Goal: Find specific page/section: Locate a particular part of the current website

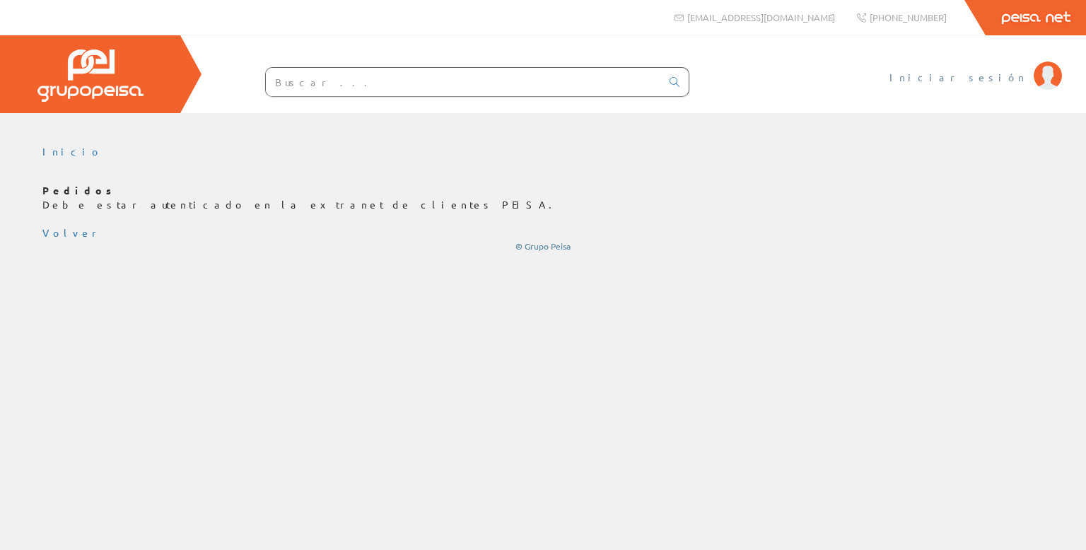
click at [995, 78] on span "Iniciar sesión" at bounding box center [957, 77] width 137 height 14
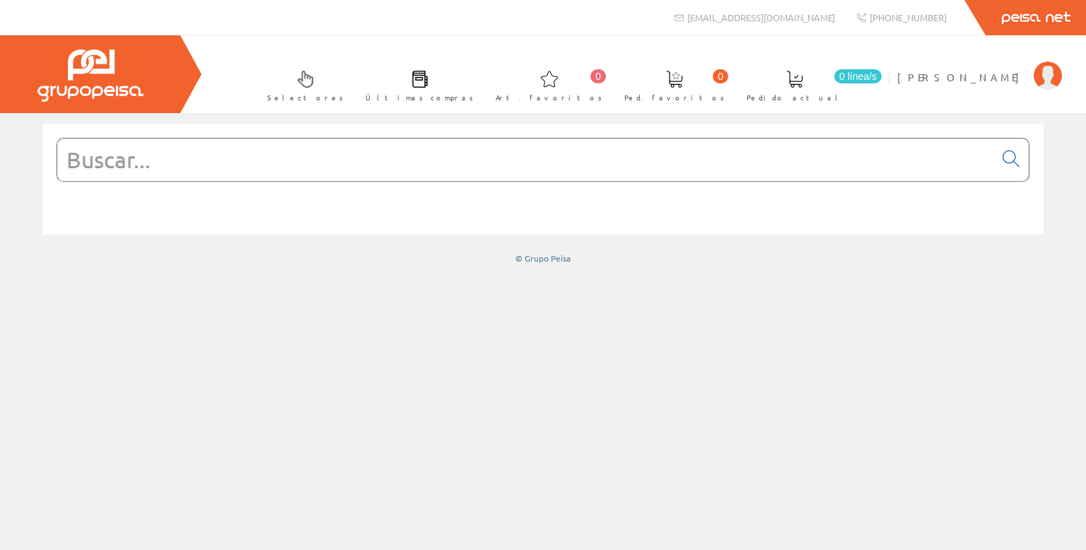
click at [283, 170] on input "text" at bounding box center [525, 160] width 936 height 42
paste input "X-EM6H-11-9FP8"
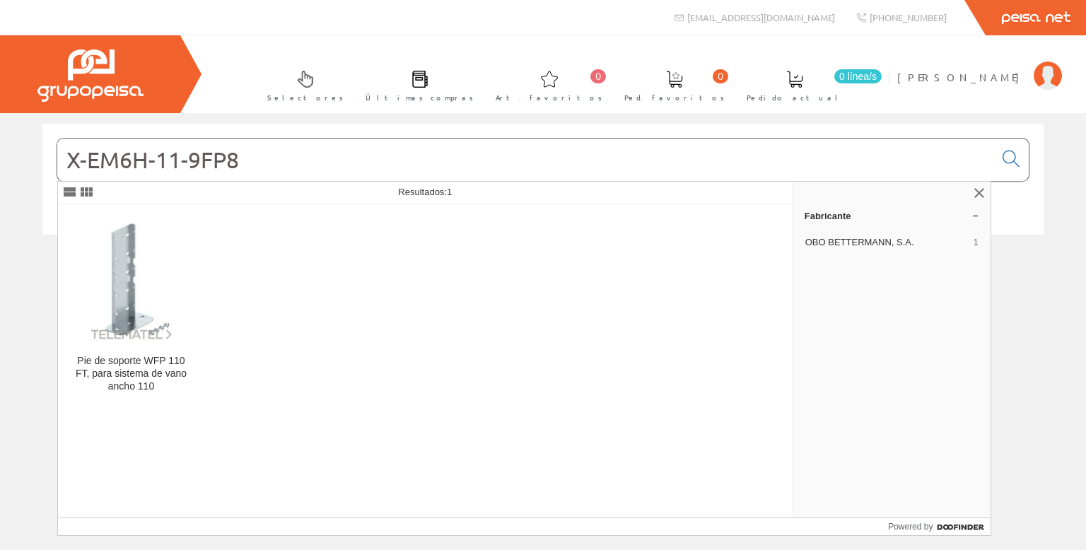
type input "X-EM6H-11-9FP8"
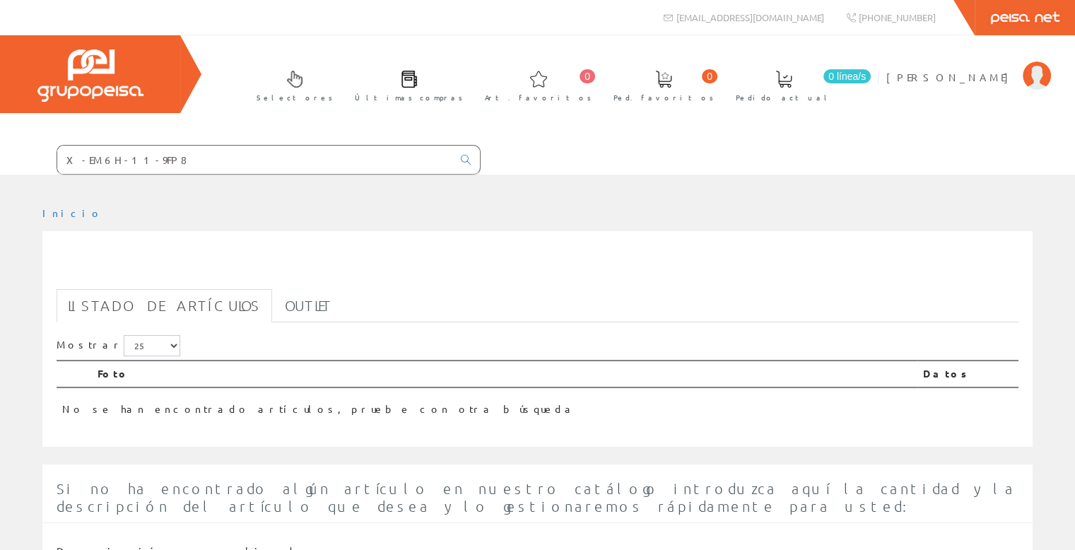
drag, startPoint x: 206, startPoint y: 162, endPoint x: 33, endPoint y: 161, distance: 173.9
click at [33, 161] on form "X-EM6H-11-9FP8" at bounding box center [240, 160] width 481 height 30
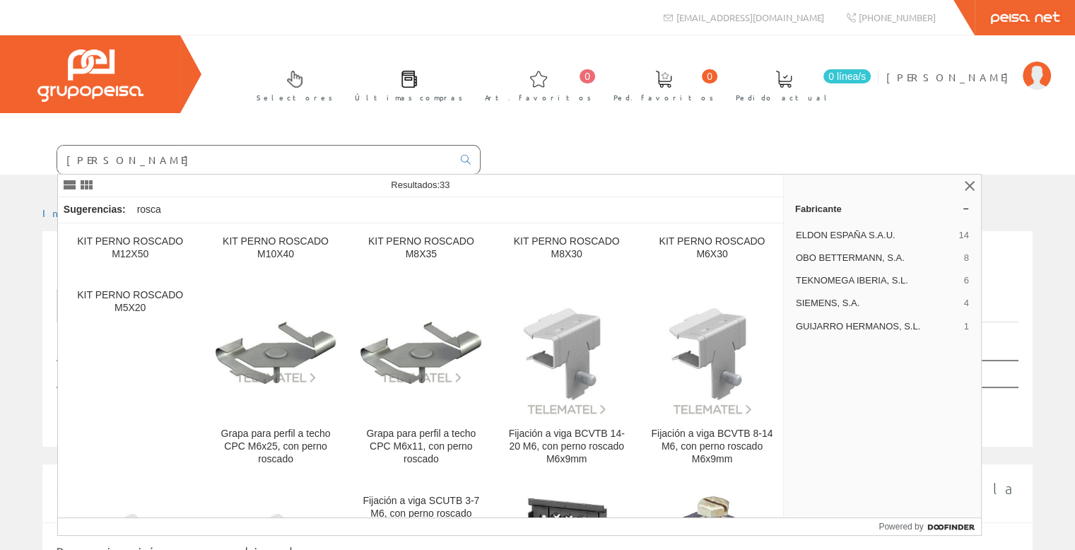
type input "[PERSON_NAME]"
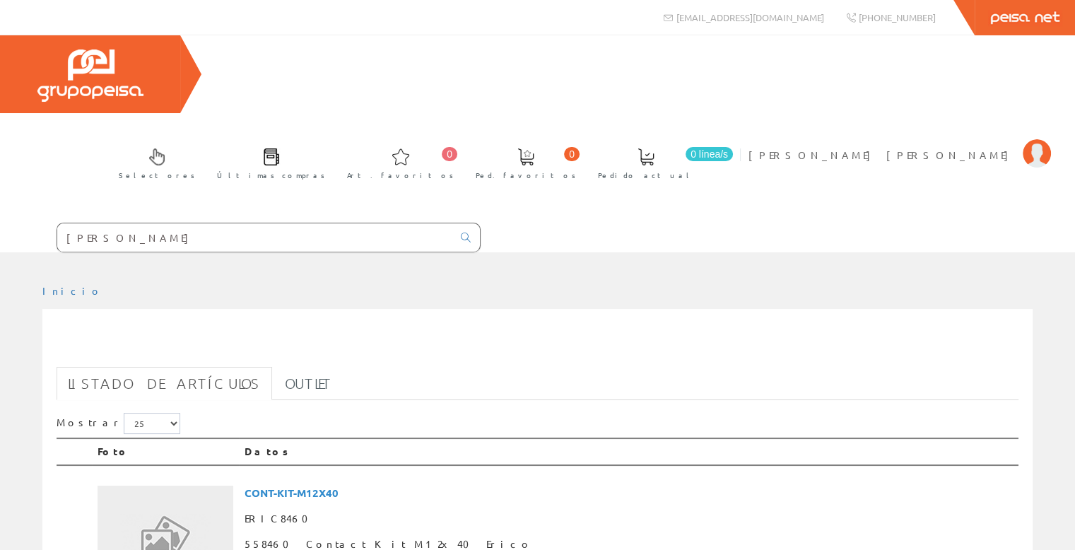
click at [163, 223] on input "PERNO ROSCADO" at bounding box center [254, 237] width 395 height 28
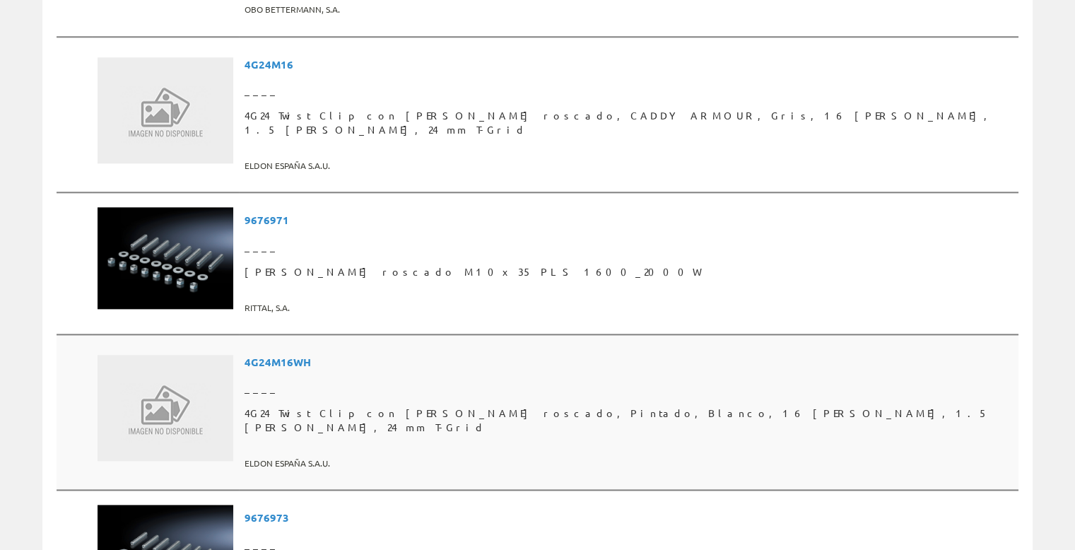
scroll to position [1555, 0]
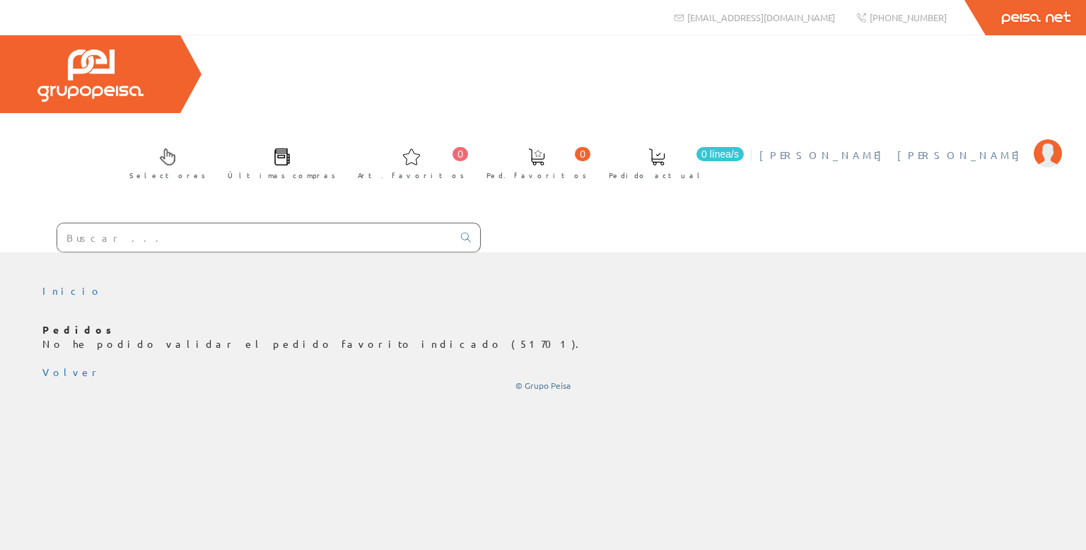
click at [1018, 148] on span "[PERSON_NAME] [PERSON_NAME]" at bounding box center [892, 155] width 267 height 14
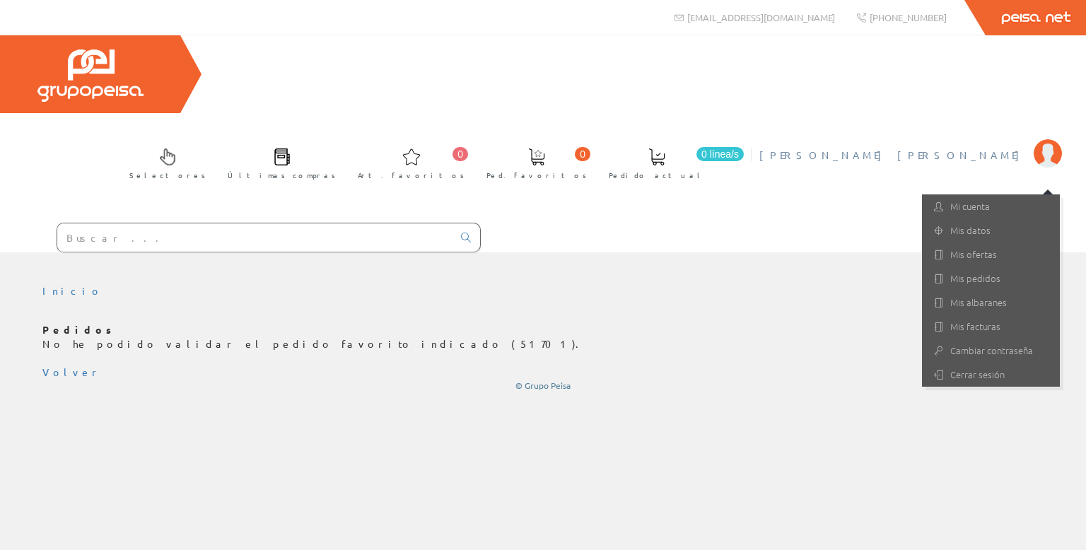
click at [868, 115] on div "Selectores Últimas compras 0 0" at bounding box center [543, 143] width 1086 height 217
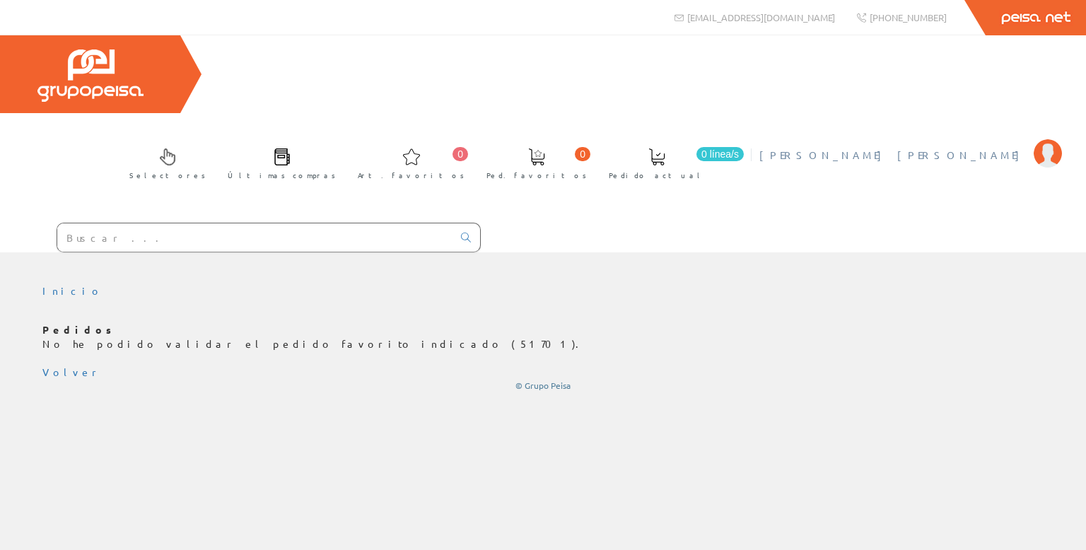
click at [922, 148] on span "[PERSON_NAME] [PERSON_NAME]" at bounding box center [892, 155] width 267 height 14
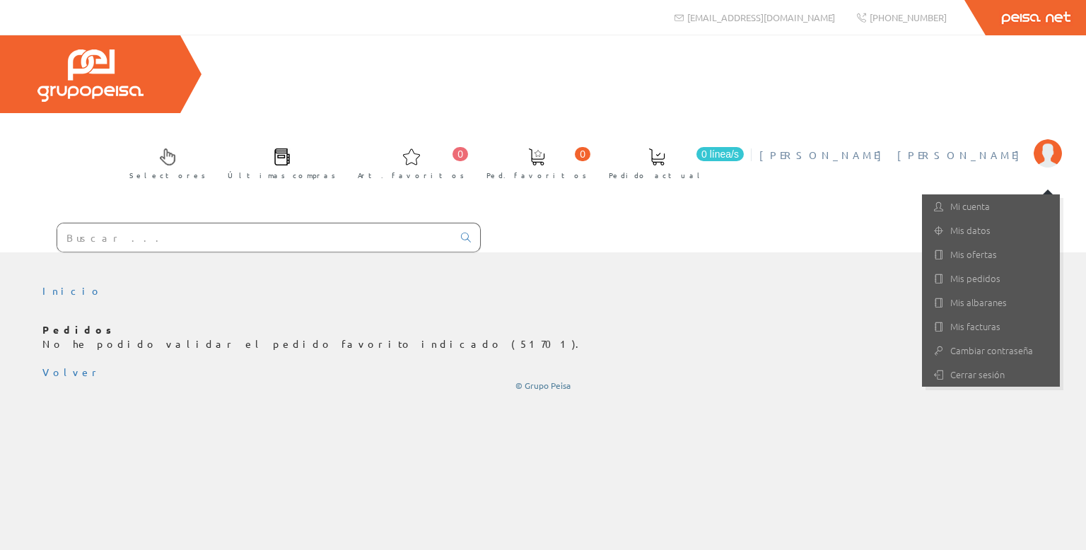
click at [922, 148] on span "[PERSON_NAME] [PERSON_NAME]" at bounding box center [892, 155] width 267 height 14
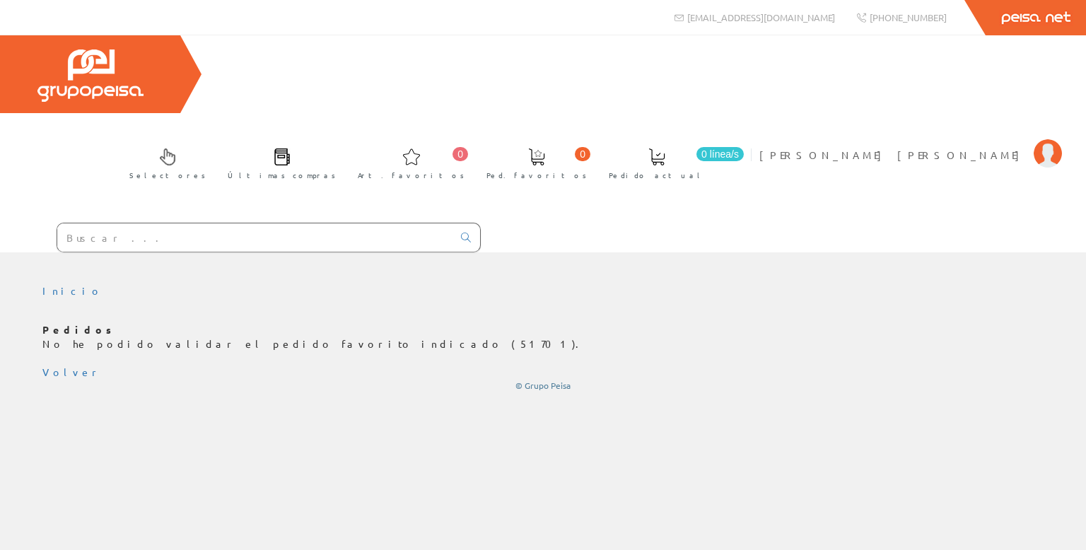
click at [178, 223] on input "text" at bounding box center [254, 237] width 395 height 28
paste input "Clavo X-EM6H-8-9 FP8"
